Goal: Register for event/course

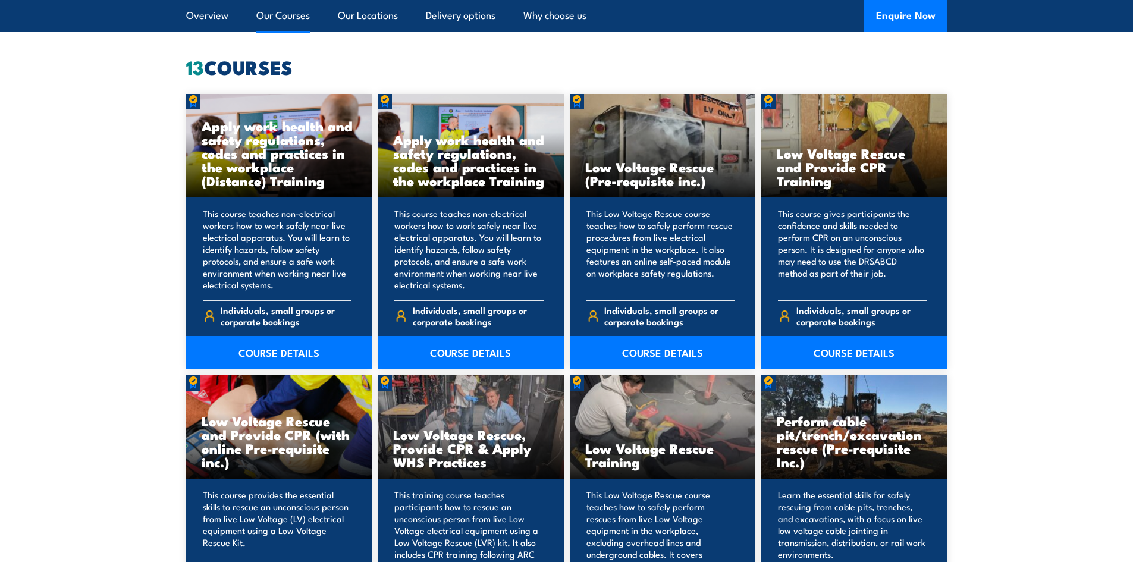
scroll to position [1249, 0]
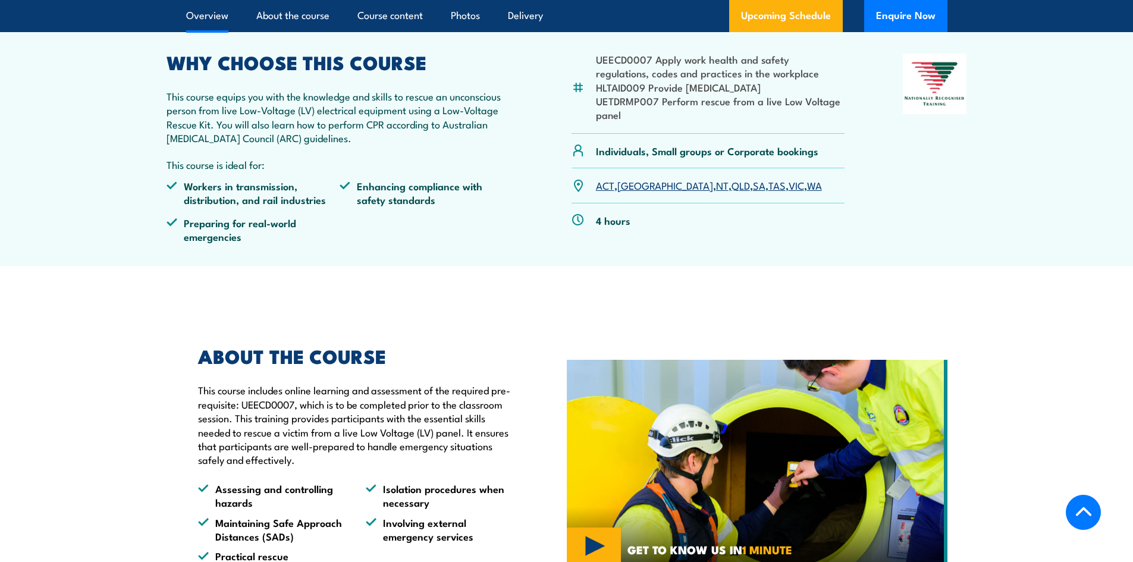
scroll to position [416, 0]
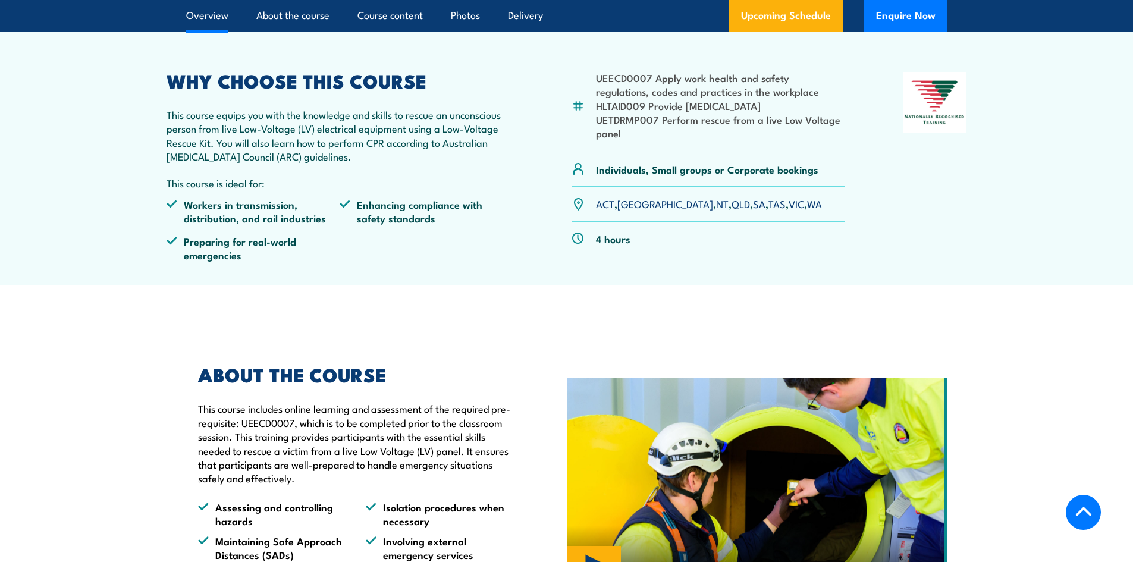
click at [451, 128] on p "This course equips you with the knowledge and skills to rescue an unconscious p…" at bounding box center [340, 136] width 347 height 56
click at [425, 128] on p "This course equips you with the knowledge and skills to rescue an unconscious p…" at bounding box center [340, 136] width 347 height 56
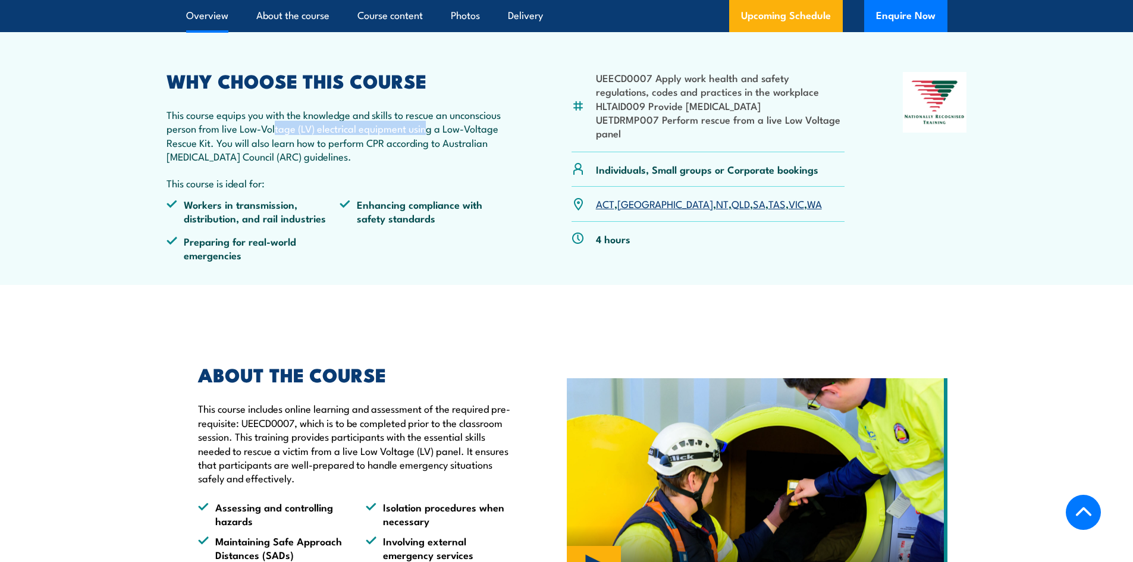
drag, startPoint x: 424, startPoint y: 129, endPoint x: 277, endPoint y: 133, distance: 147.5
click at [277, 133] on p "This course equips you with the knowledge and skills to rescue an unconscious p…" at bounding box center [340, 136] width 347 height 56
drag, startPoint x: 386, startPoint y: 142, endPoint x: 278, endPoint y: 135, distance: 107.9
click at [278, 135] on p "This course equips you with the knowledge and skills to rescue an unconscious p…" at bounding box center [340, 136] width 347 height 56
click at [348, 125] on p "This course equips you with the knowledge and skills to rescue an unconscious p…" at bounding box center [340, 136] width 347 height 56
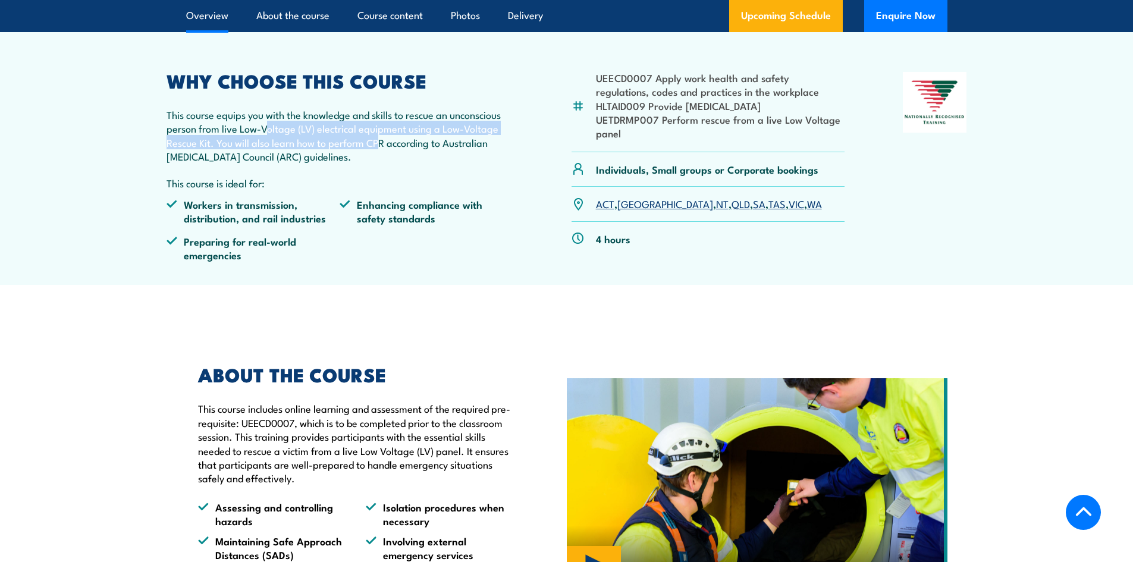
drag, startPoint x: 357, startPoint y: 142, endPoint x: 265, endPoint y: 133, distance: 92.0
click at [265, 133] on p "This course equips you with the knowledge and skills to rescue an unconscious p…" at bounding box center [340, 136] width 347 height 56
click at [373, 129] on p "This course equips you with the knowledge and skills to rescue an unconscious p…" at bounding box center [340, 136] width 347 height 56
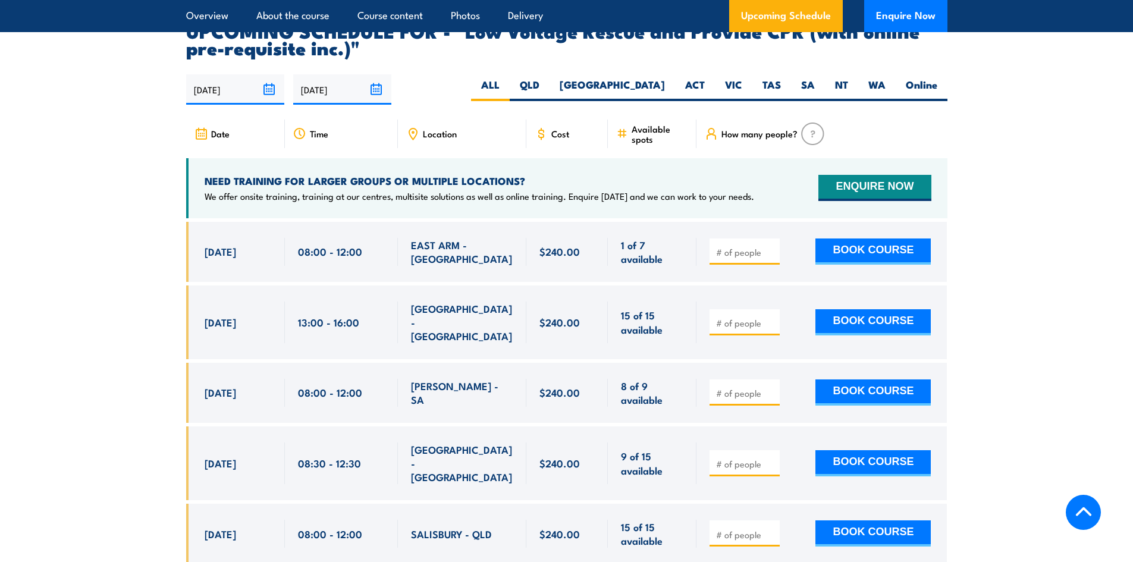
scroll to position [1844, 0]
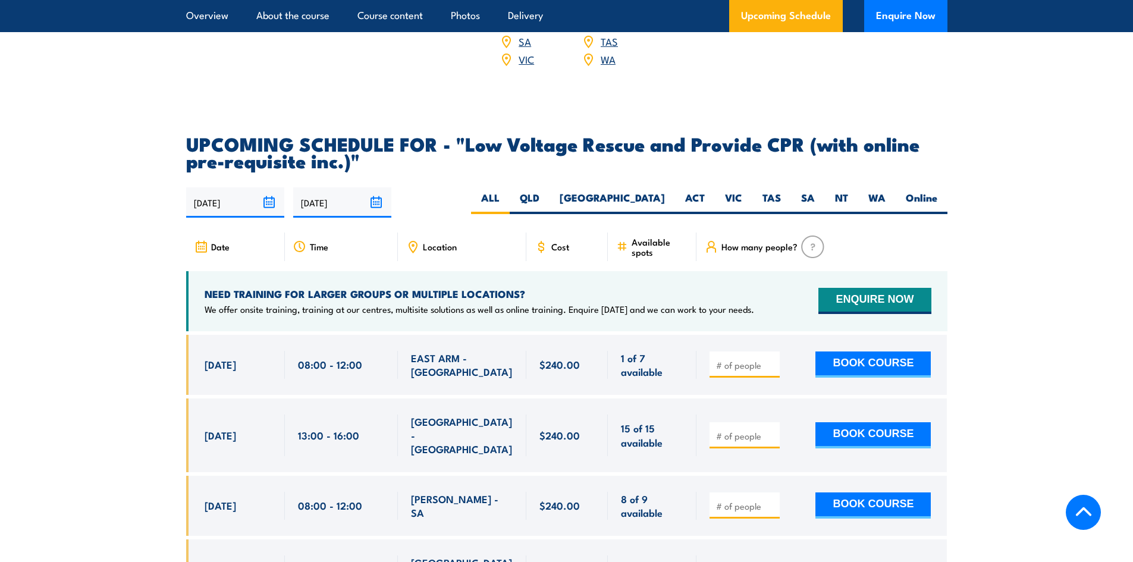
click at [663, 187] on div "19/08/2025 15/02/2026" at bounding box center [566, 202] width 761 height 30
click at [655, 191] on label "NSW" at bounding box center [611, 202] width 125 height 23
click at [665, 191] on input "NSW" at bounding box center [669, 195] width 8 height 8
radio input "true"
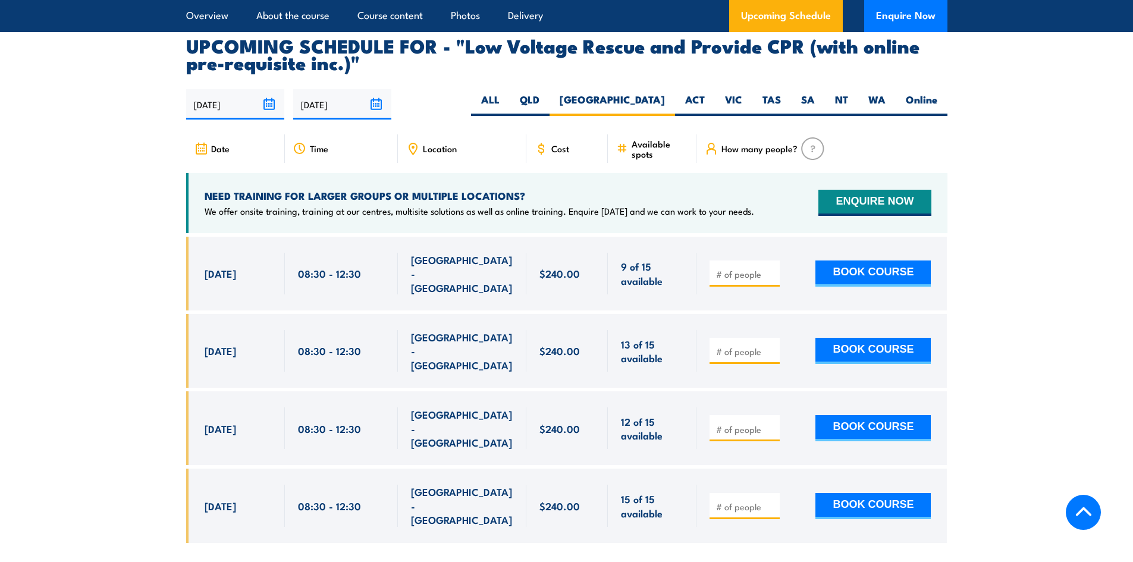
scroll to position [1961, 0]
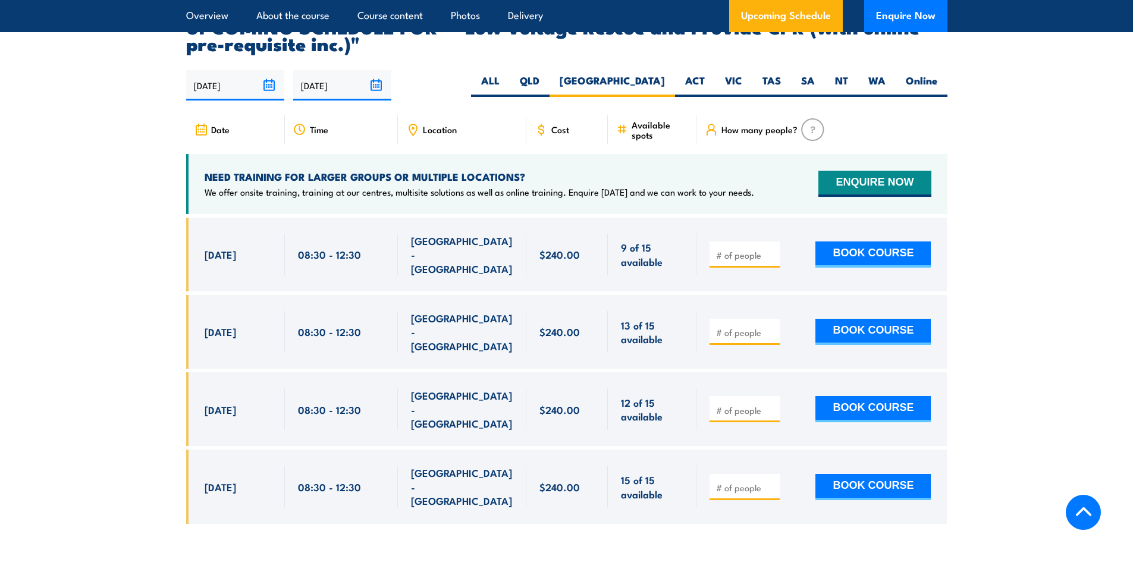
click at [134, 191] on section "UPCOMING SCHEDULE FOR - "Low Voltage Rescue and Provide CPR (with online pre-re…" at bounding box center [566, 280] width 1133 height 524
click at [139, 187] on section "UPCOMING SCHEDULE FOR - "Low Voltage Rescue and Provide CPR (with online pre-re…" at bounding box center [566, 280] width 1133 height 524
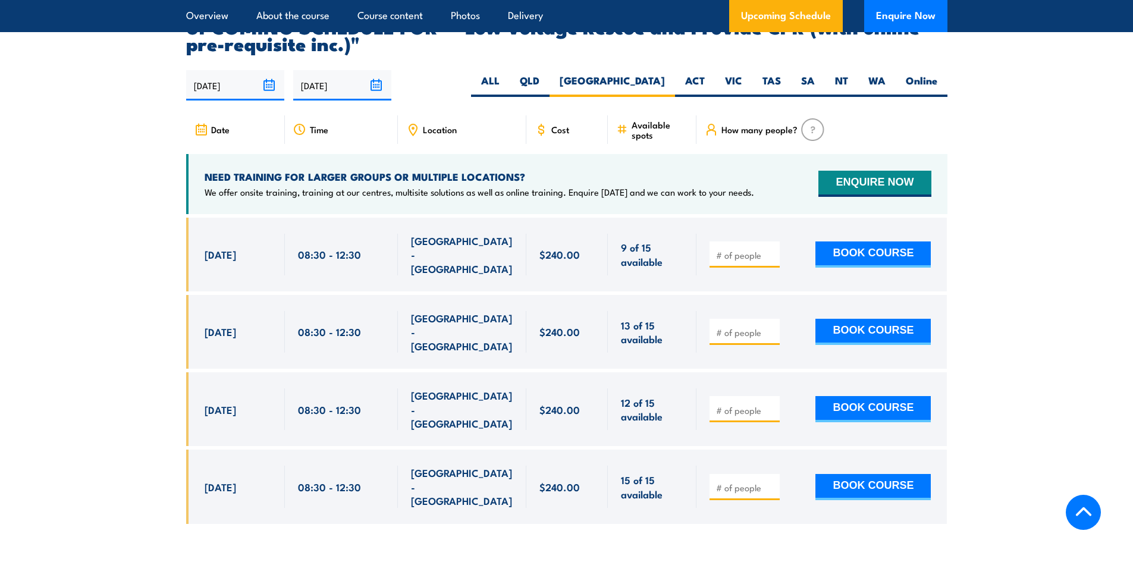
click at [139, 187] on section "UPCOMING SCHEDULE FOR - "Low Voltage Rescue and Provide CPR (with online pre-re…" at bounding box center [566, 280] width 1133 height 524
click at [139, 186] on section "UPCOMING SCHEDULE FOR - "Low Voltage Rescue and Provide CPR (with online pre-re…" at bounding box center [566, 280] width 1133 height 524
click at [137, 186] on section "UPCOMING SCHEDULE FOR - "Low Voltage Rescue and Provide CPR (with online pre-re…" at bounding box center [566, 280] width 1133 height 524
